Goal: Check status: Check status

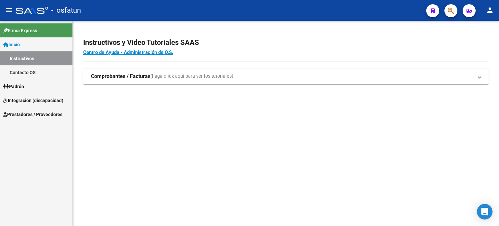
click at [27, 103] on span "Integración (discapacidad)" at bounding box center [33, 100] width 60 height 7
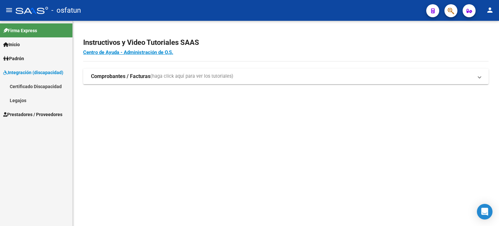
click at [41, 117] on span "Prestadores / Proveedores" at bounding box center [32, 114] width 59 height 7
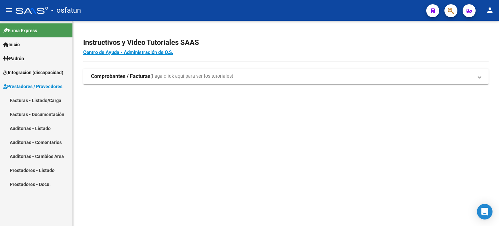
click at [45, 103] on link "Facturas - Listado/Carga" at bounding box center [36, 100] width 73 height 14
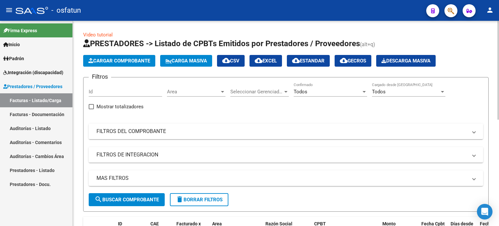
click at [153, 131] on mat-panel-title "FILTROS DEL COMPROBANTE" at bounding box center [282, 131] width 371 height 7
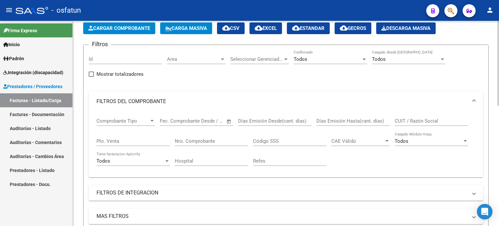
scroll to position [65, 0]
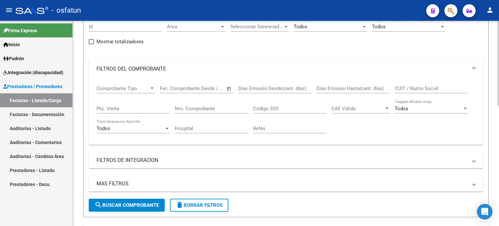
click at [430, 88] on input "CUIT / Razón Social" at bounding box center [431, 89] width 73 height 6
paste input "27414844753"
type input "27414844753"
click at [138, 205] on span "search Buscar Comprobante" at bounding box center [127, 205] width 64 height 6
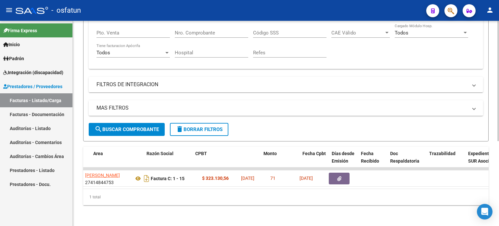
scroll to position [0, 0]
